Goal: Task Accomplishment & Management: Manage account settings

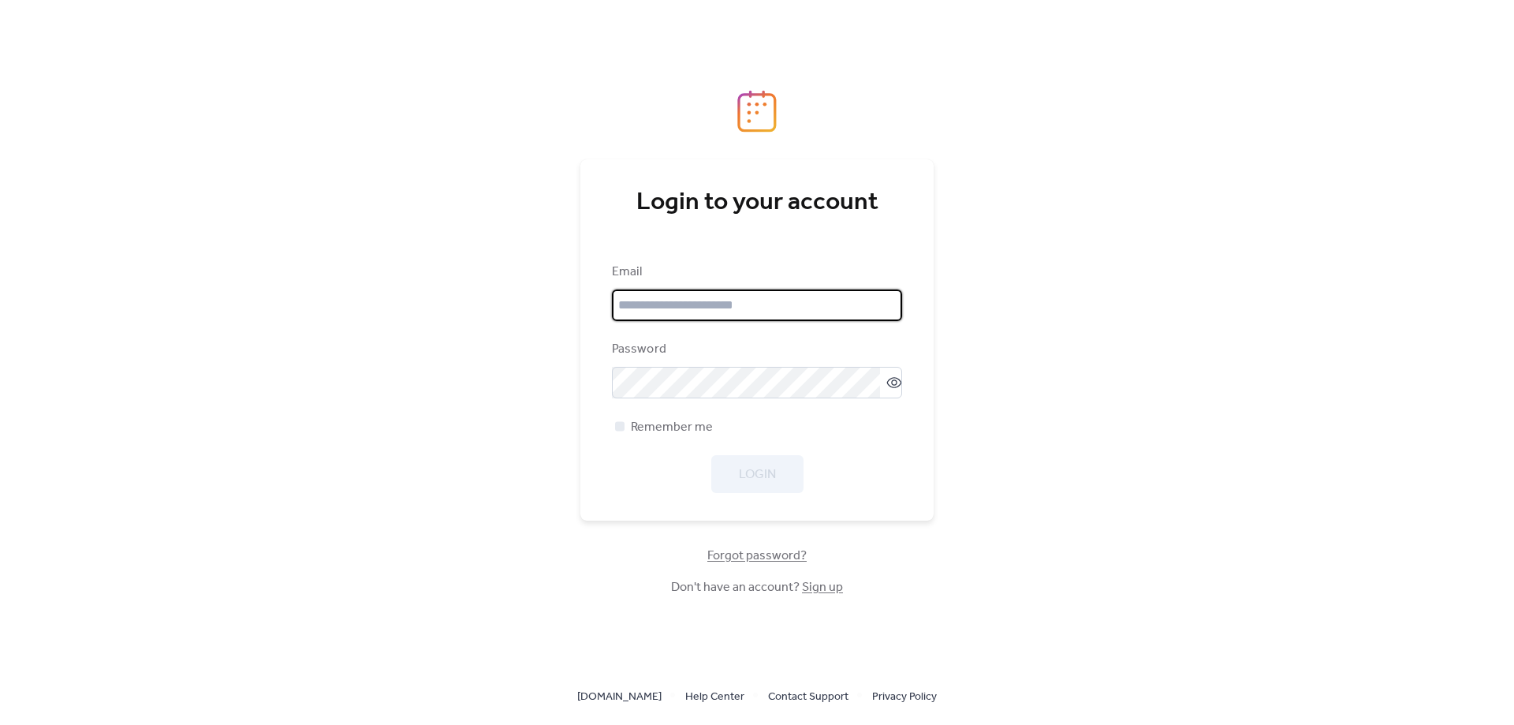
type input "**********"
click at [756, 479] on div "Login" at bounding box center [757, 474] width 290 height 38
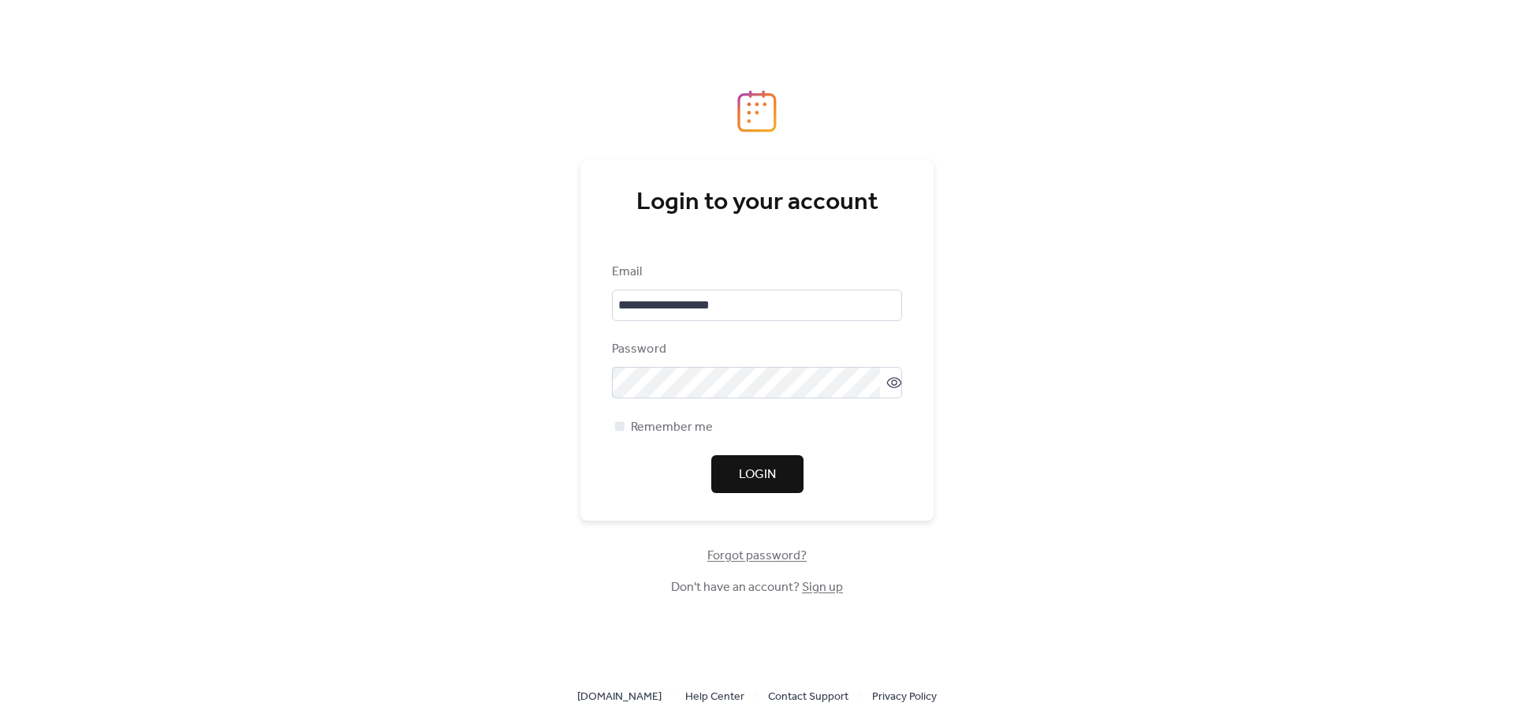
click at [756, 479] on span "Login" at bounding box center [757, 474] width 37 height 19
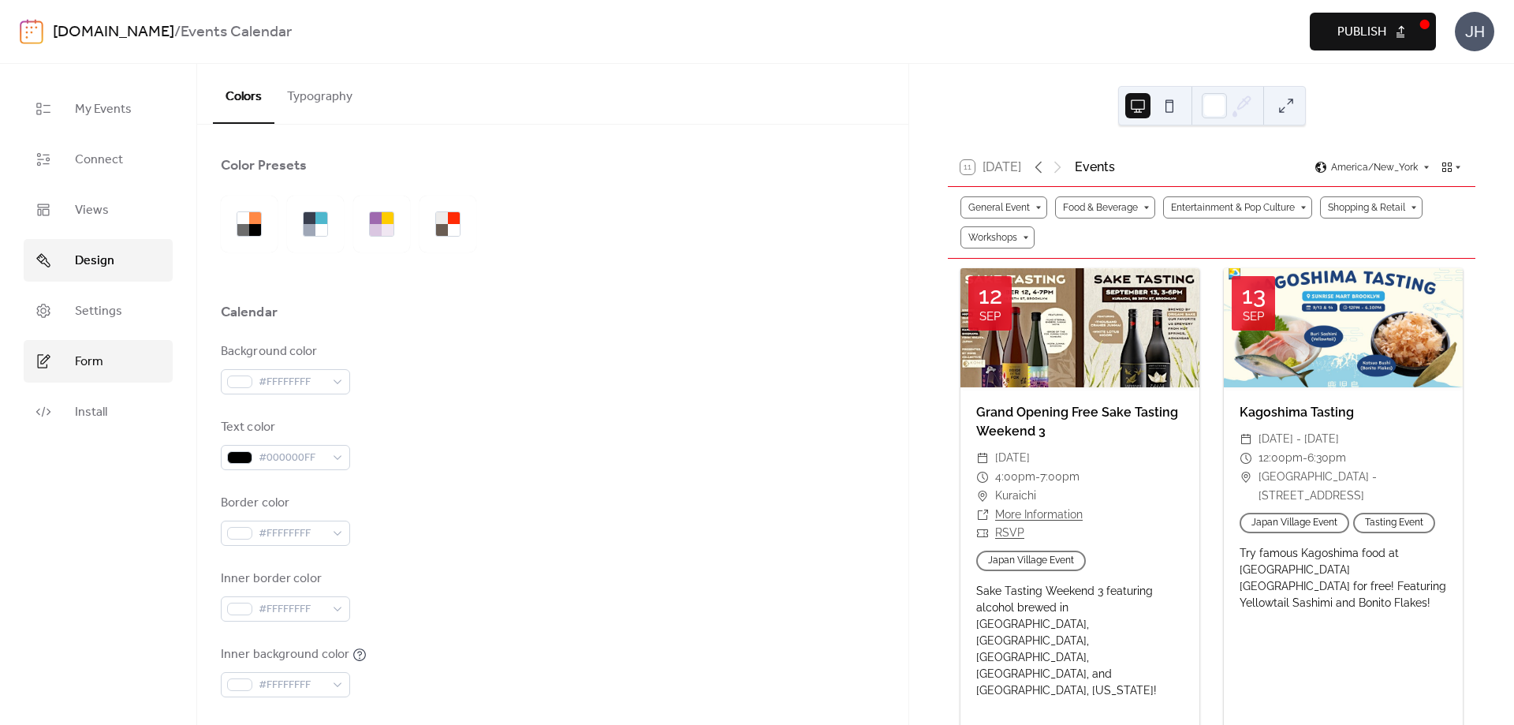
click at [99, 364] on span "Form" at bounding box center [89, 361] width 28 height 19
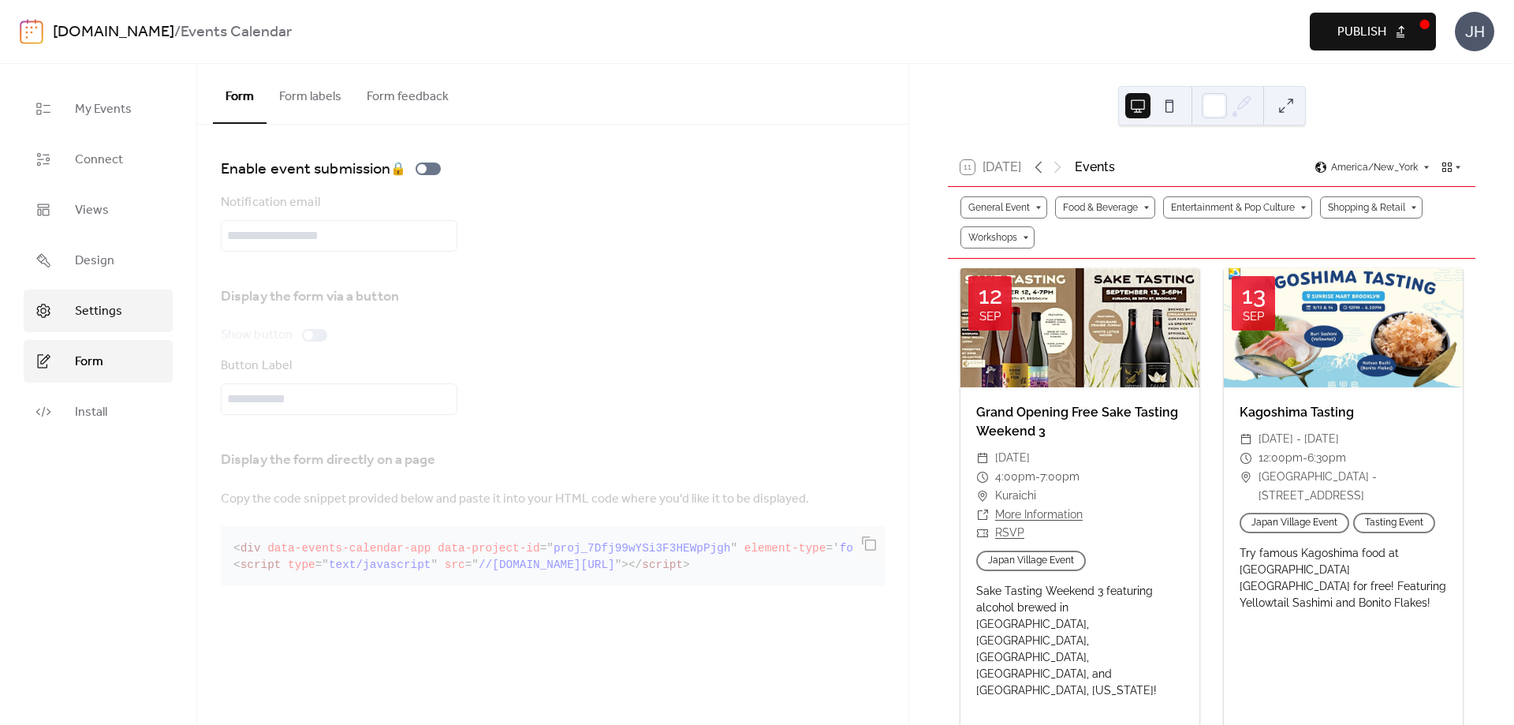
click at [119, 311] on span "Settings" at bounding box center [98, 311] width 47 height 19
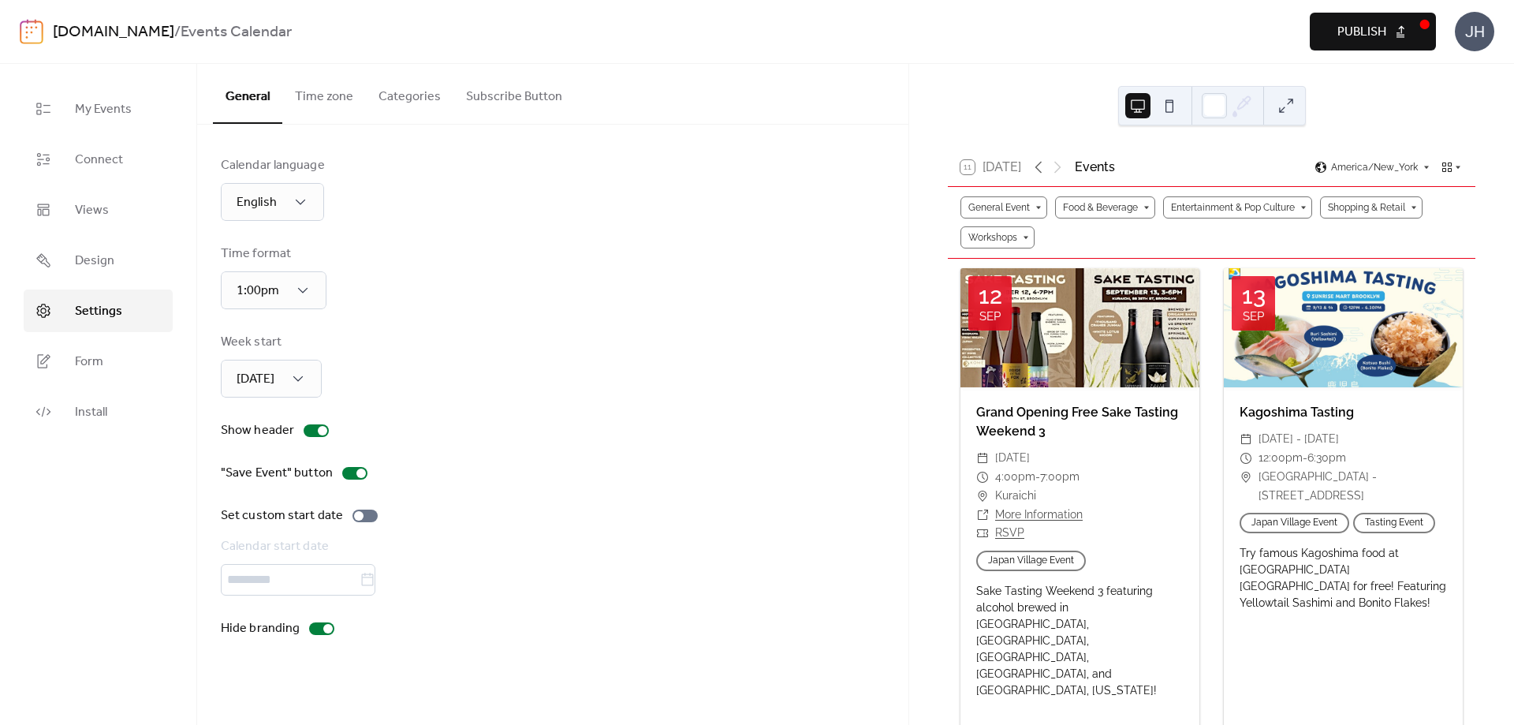
click at [505, 100] on button "Subscribe Button" at bounding box center [513, 93] width 121 height 58
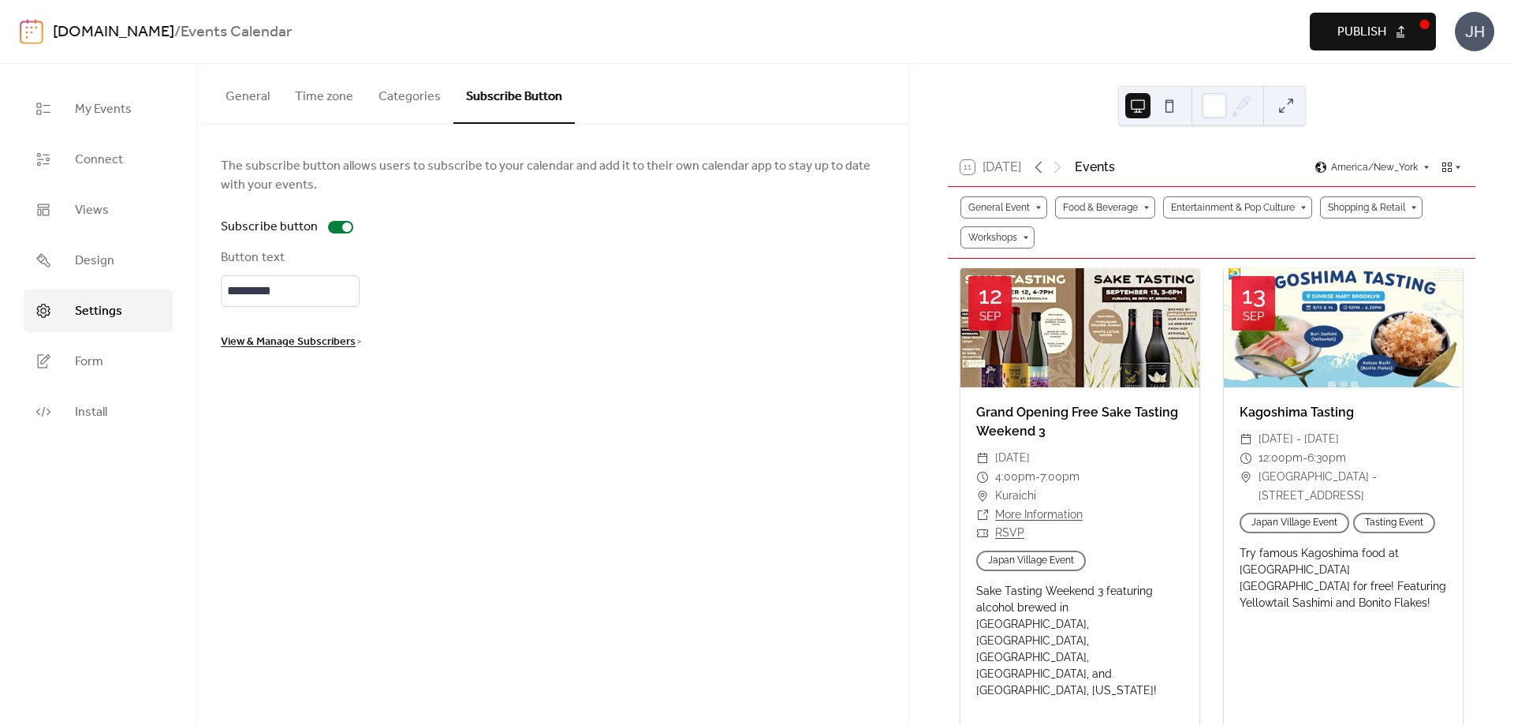
click at [304, 336] on span "View & Manage Subscribers" at bounding box center [288, 342] width 135 height 19
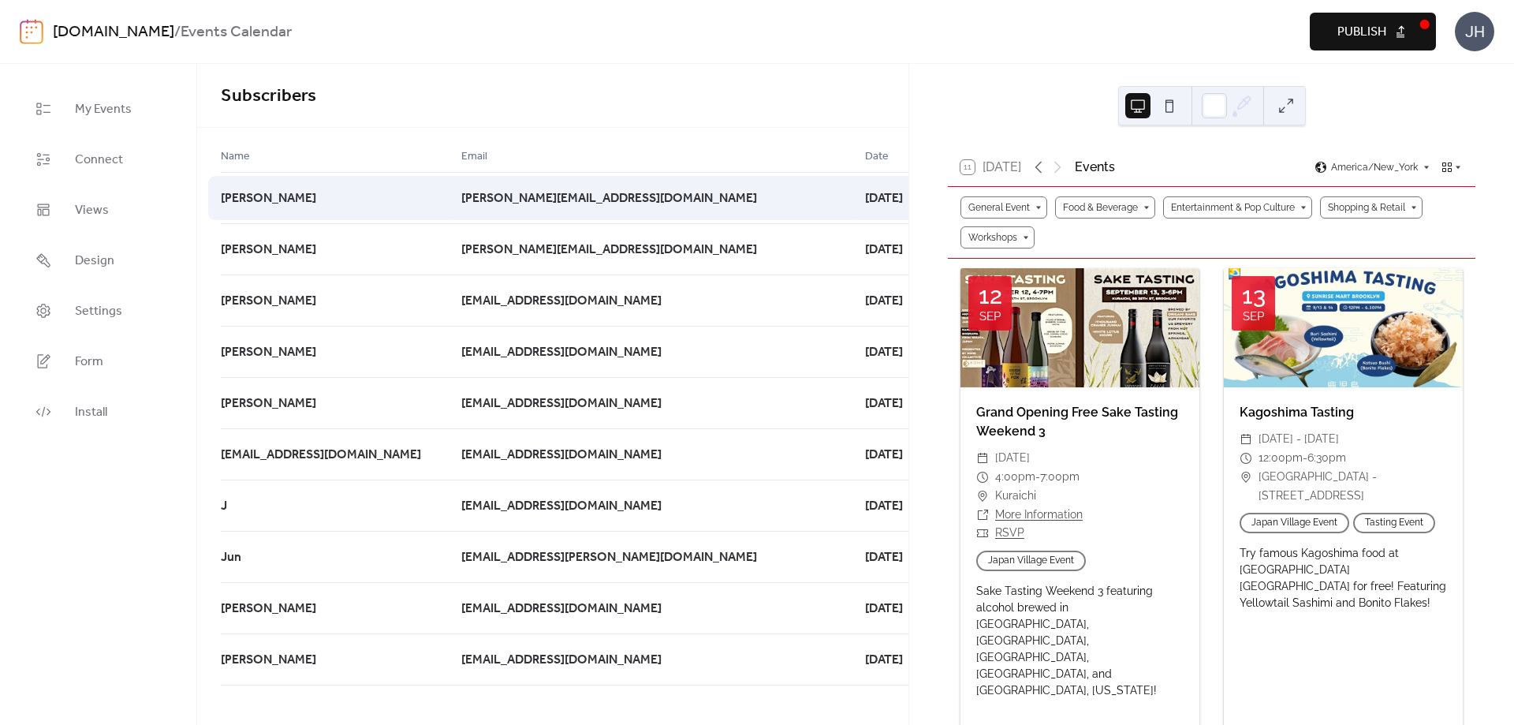
click at [461, 201] on span "[PERSON_NAME][EMAIL_ADDRESS][DOMAIN_NAME]" at bounding box center [609, 198] width 296 height 19
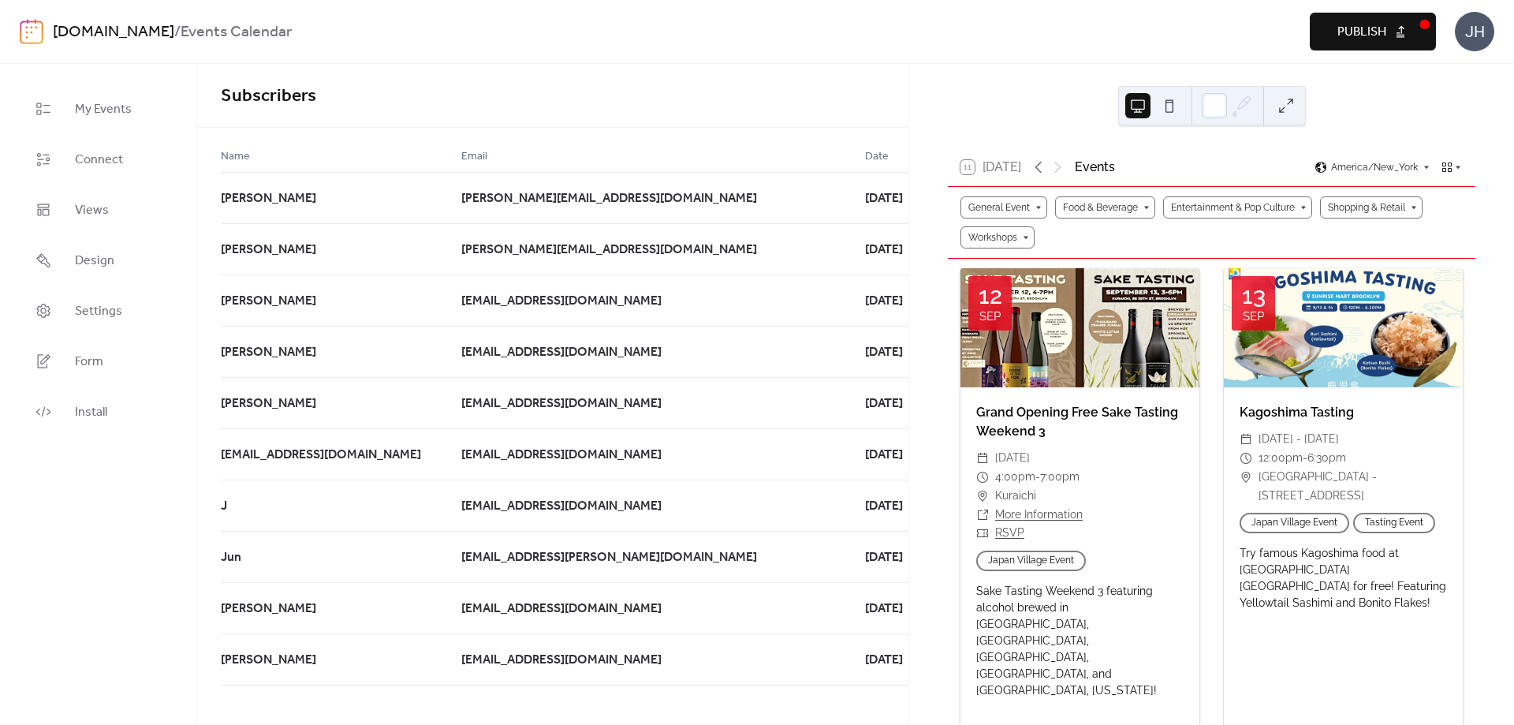
click at [519, 137] on div "Name Email Date Darius [EMAIL_ADDRESS][PERSON_NAME][DOMAIN_NAME] [DATE] Darius …" at bounding box center [552, 410] width 711 height 565
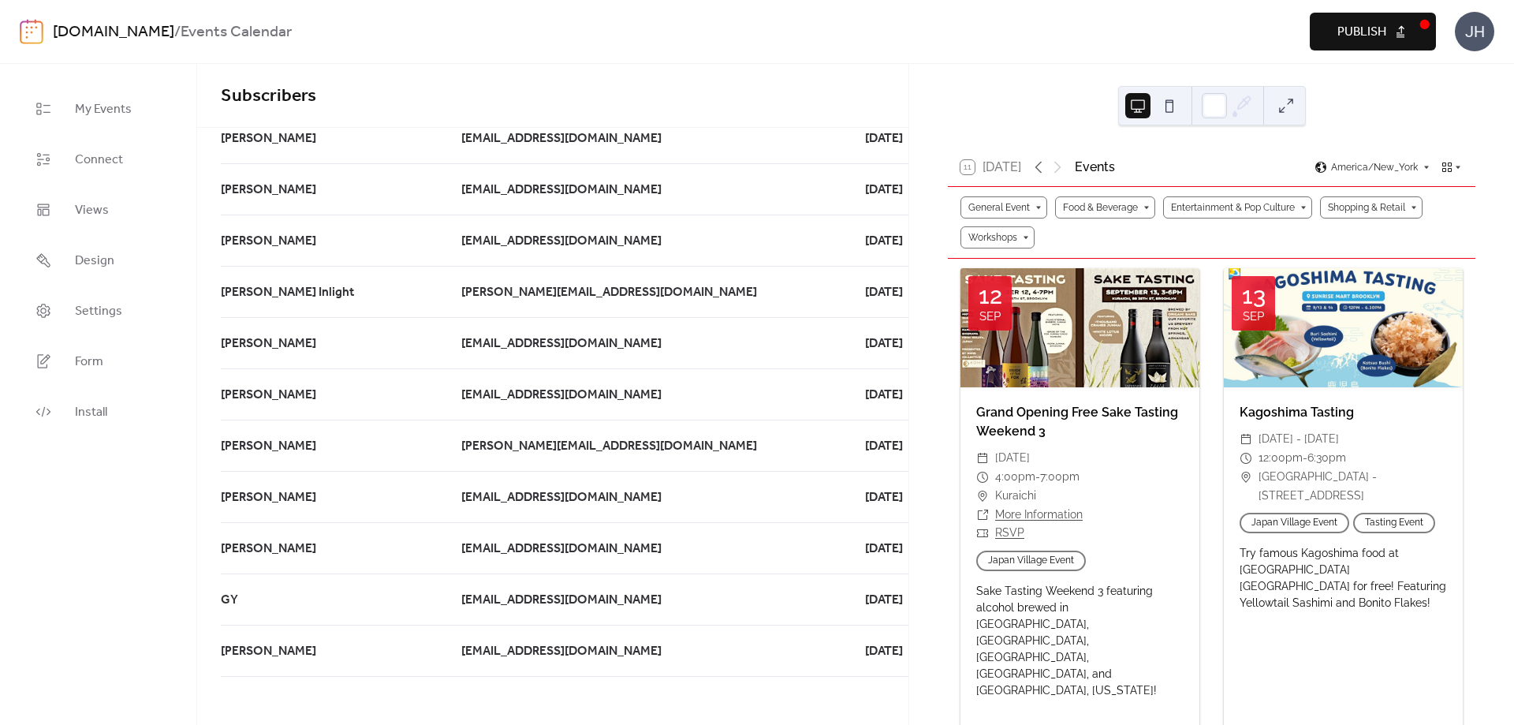
scroll to position [5756, 0]
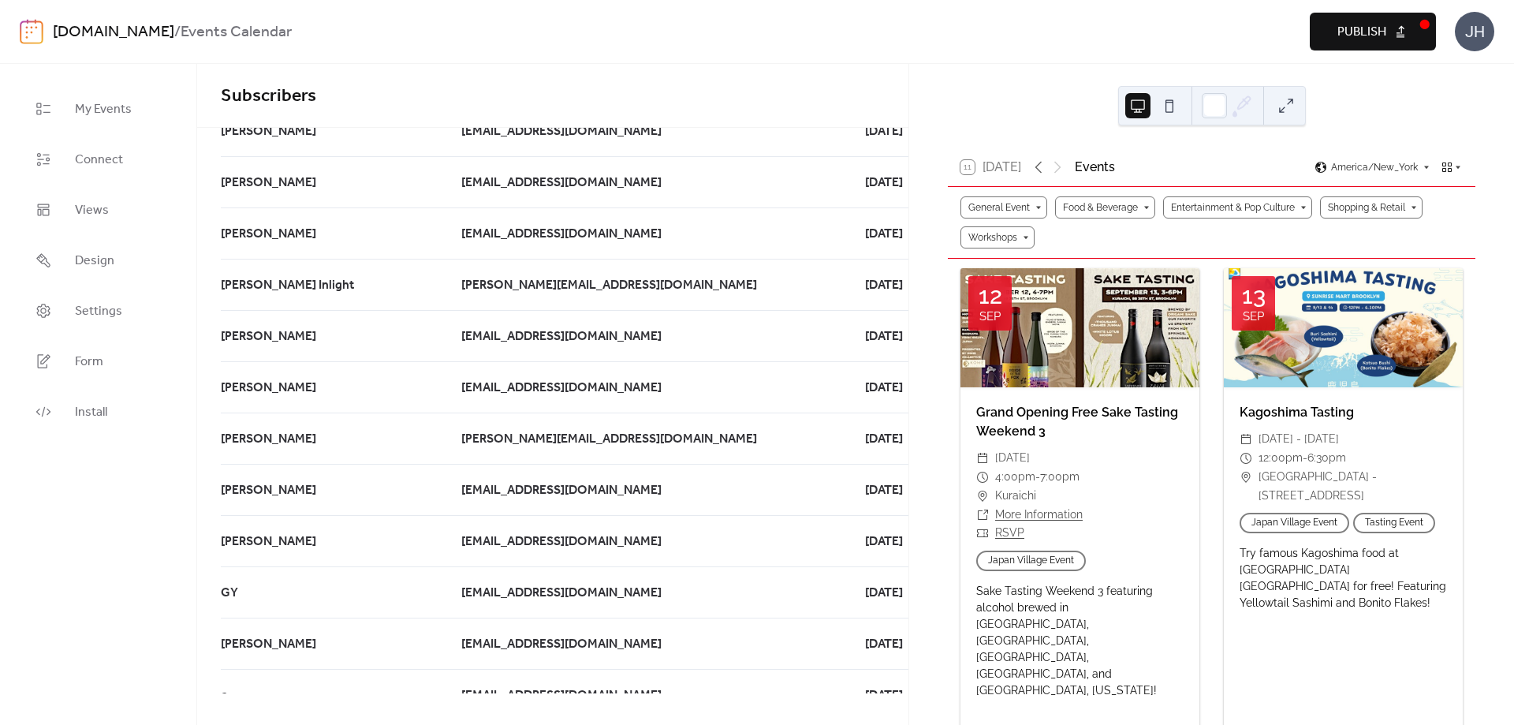
click at [919, 28] on div "Preview Publish" at bounding box center [1120, 32] width 631 height 38
